Goal: Find specific page/section: Find specific page/section

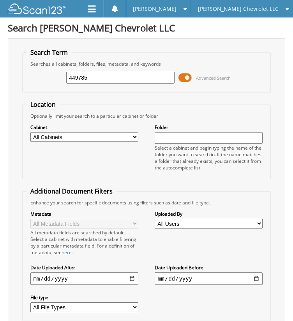
click at [103, 81] on input "449785" at bounding box center [120, 78] width 108 height 12
type input "450002"
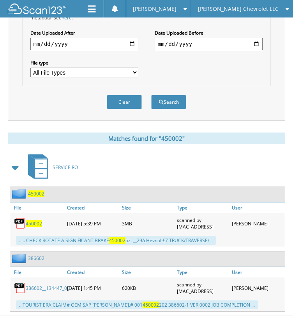
scroll to position [237, 0]
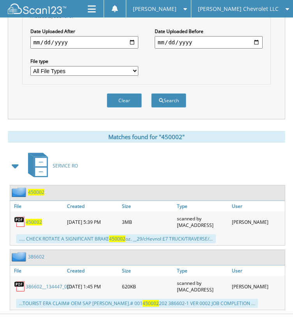
click at [34, 219] on span "450002" at bounding box center [34, 222] width 16 height 7
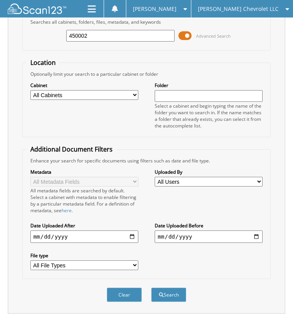
scroll to position [0, 0]
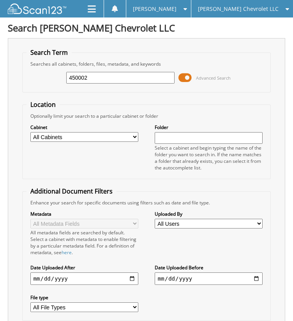
click at [97, 76] on input "450002" at bounding box center [120, 78] width 108 height 12
type input "450472"
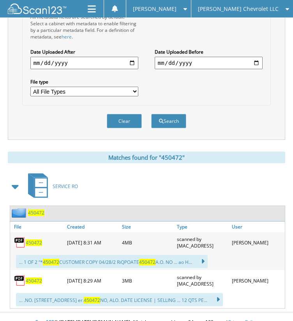
click at [34, 240] on span "450472" at bounding box center [34, 243] width 16 height 7
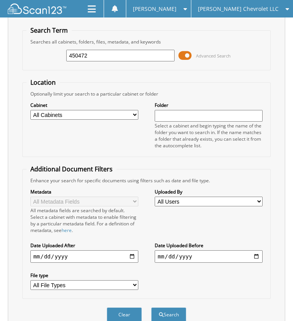
scroll to position [18, 0]
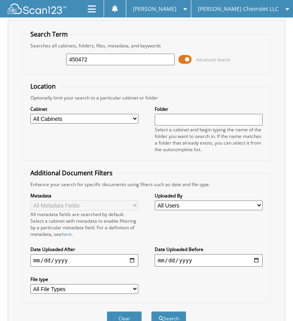
click at [112, 60] on input "450472" at bounding box center [120, 60] width 108 height 12
click at [89, 56] on input "450472" at bounding box center [120, 60] width 108 height 12
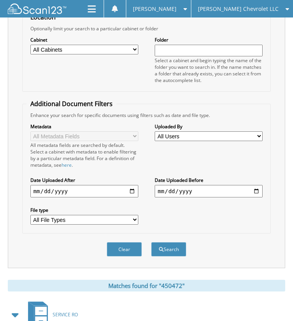
scroll to position [0, 0]
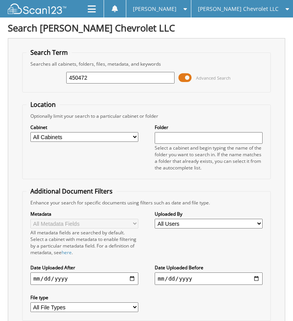
click at [127, 80] on input "450472" at bounding box center [120, 78] width 108 height 12
type input "450627"
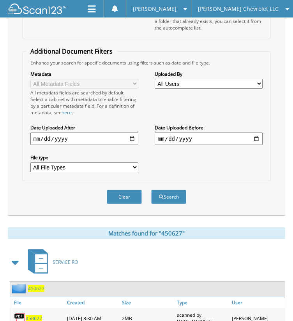
scroll to position [241, 0]
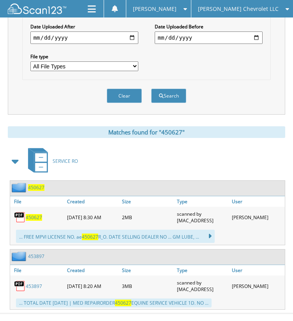
click at [33, 214] on span "450627" at bounding box center [34, 217] width 16 height 7
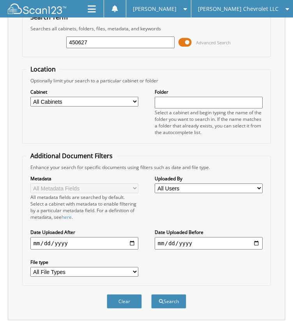
scroll to position [36, 0]
click at [110, 45] on input "450627" at bounding box center [120, 42] width 108 height 12
type input "450600"
click at [151, 294] on button "Search" at bounding box center [168, 301] width 35 height 14
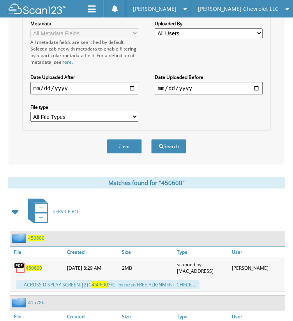
scroll to position [191, 0]
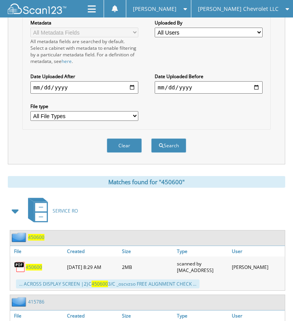
click at [34, 264] on span "450600" at bounding box center [34, 267] width 16 height 7
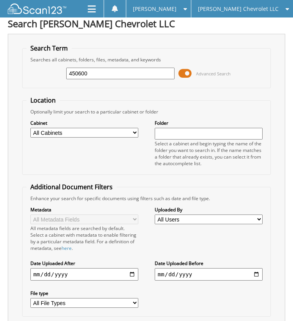
scroll to position [3, 0]
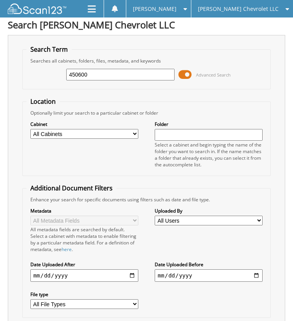
click at [99, 70] on input "450600" at bounding box center [120, 75] width 108 height 12
type input "451933"
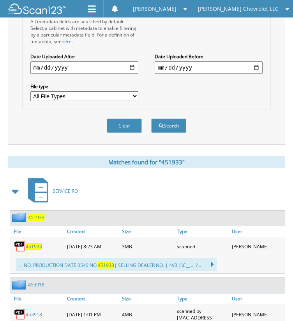
scroll to position [213, 0]
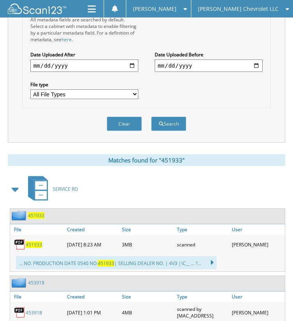
click at [36, 242] on span "451933" at bounding box center [34, 245] width 16 height 7
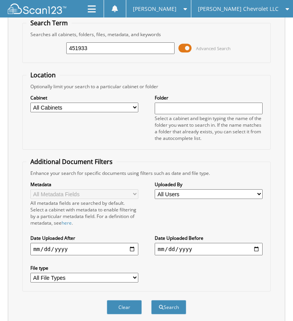
scroll to position [29, 0]
click at [93, 46] on input "451933" at bounding box center [120, 49] width 108 height 12
type input "451965"
click at [151, 301] on button "Search" at bounding box center [168, 308] width 35 height 14
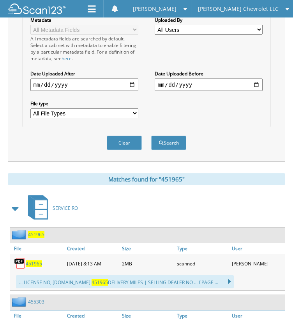
scroll to position [196, 0]
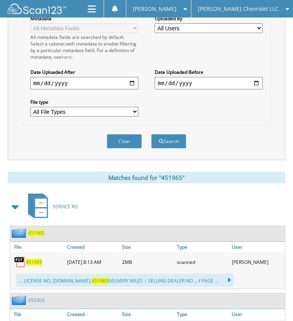
click at [40, 259] on span "451965" at bounding box center [34, 262] width 16 height 7
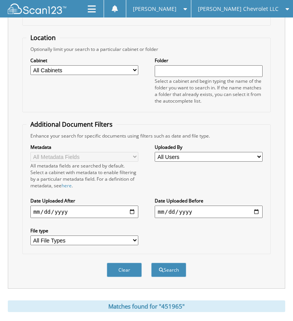
scroll to position [50, 0]
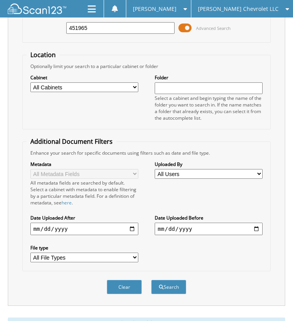
click at [97, 31] on input "451965" at bounding box center [120, 28] width 108 height 12
type input "451856"
click at [151, 280] on button "Search" at bounding box center [168, 287] width 35 height 14
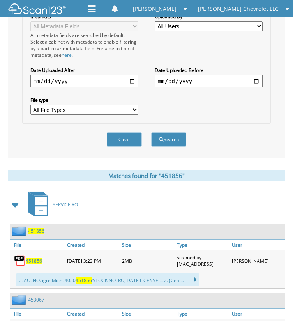
scroll to position [222, 0]
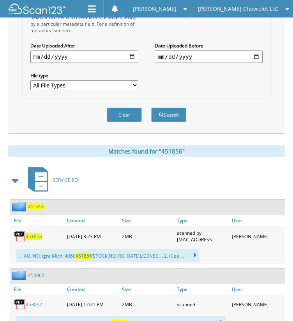
click at [37, 234] on span "451856" at bounding box center [34, 237] width 16 height 7
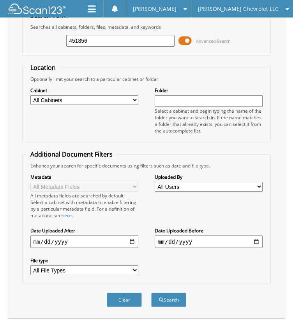
scroll to position [37, 0]
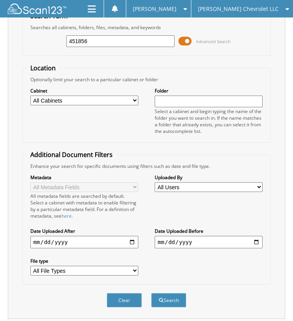
click at [98, 40] on input "451856" at bounding box center [120, 41] width 108 height 12
type input "452140"
click at [151, 293] on button "Search" at bounding box center [168, 300] width 35 height 14
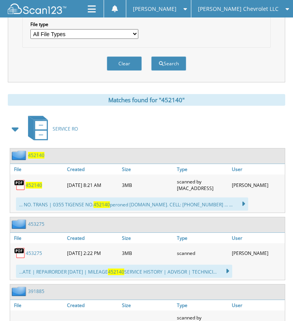
scroll to position [283, 0]
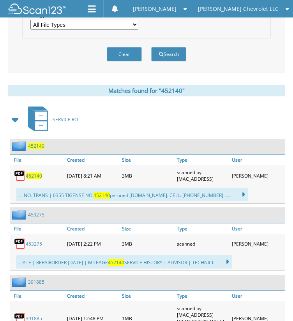
click at [39, 173] on span "452140" at bounding box center [34, 176] width 16 height 7
